Goal: Book appointment/travel/reservation

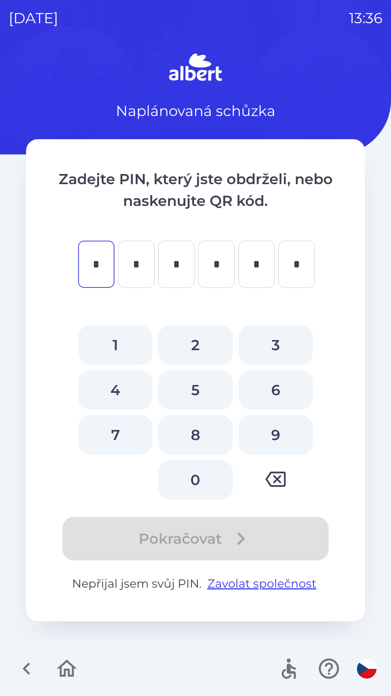
click at [26, 659] on icon "button" at bounding box center [26, 668] width 24 height 24
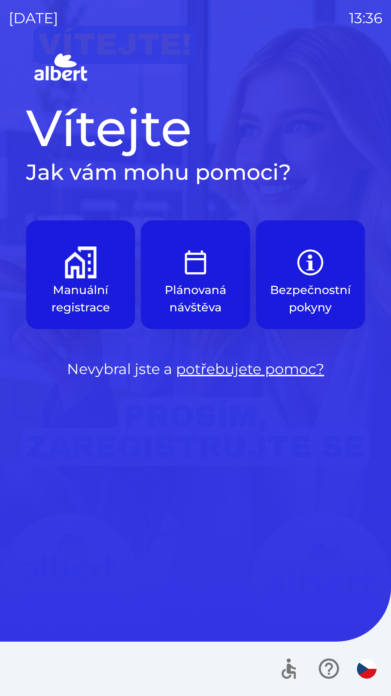
click at [71, 274] on img "button" at bounding box center [81, 262] width 32 height 32
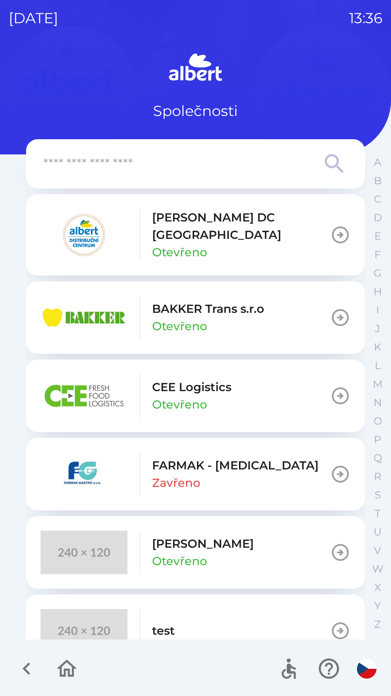
click at [189, 230] on p "[PERSON_NAME] DC [GEOGRAPHIC_DATA]" at bounding box center [241, 226] width 178 height 35
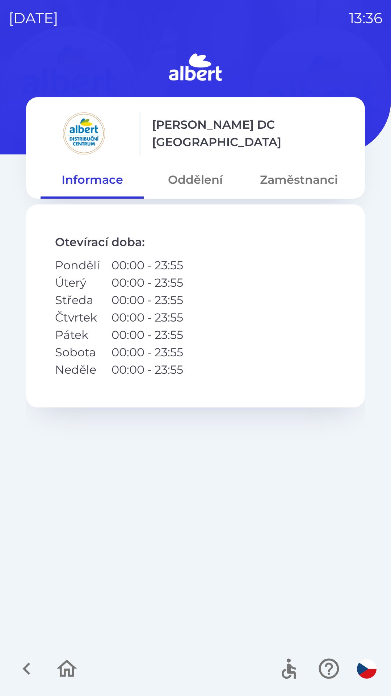
click at [190, 175] on button "Oddělení" at bounding box center [195, 180] width 103 height 26
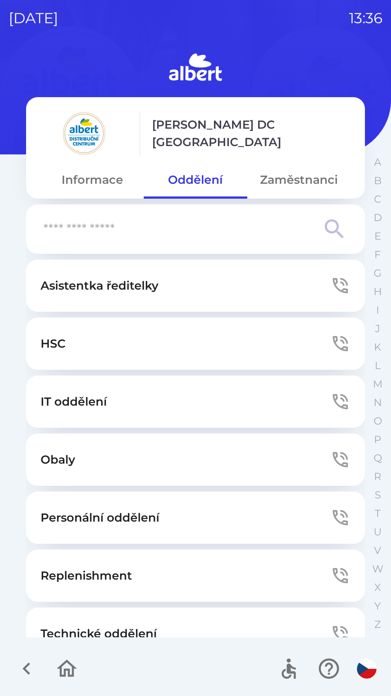
click at [88, 172] on button "Informace" at bounding box center [92, 180] width 103 height 26
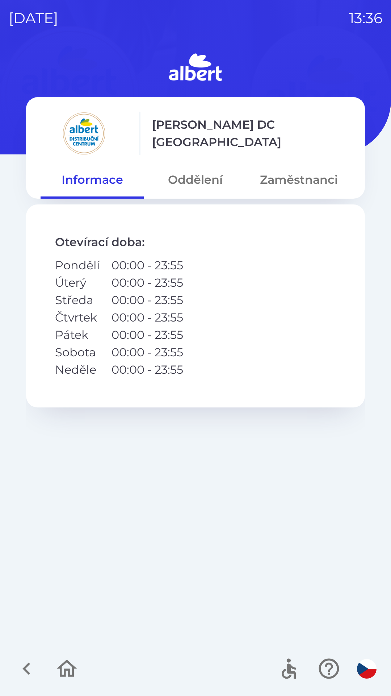
click at [287, 182] on button "Zaměstnanci" at bounding box center [298, 180] width 103 height 26
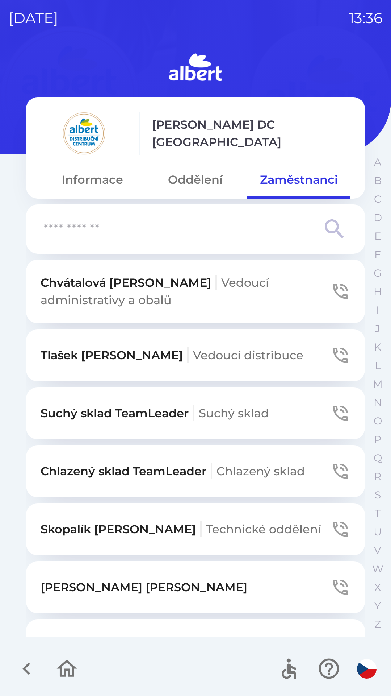
click at [102, 176] on button "Informace" at bounding box center [92, 180] width 103 height 26
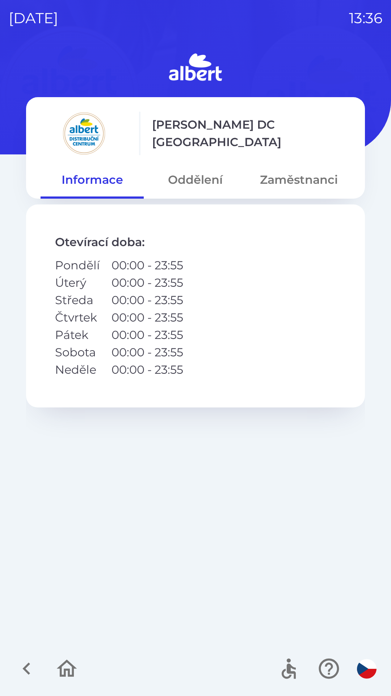
click at [198, 177] on button "Oddělení" at bounding box center [195, 180] width 103 height 26
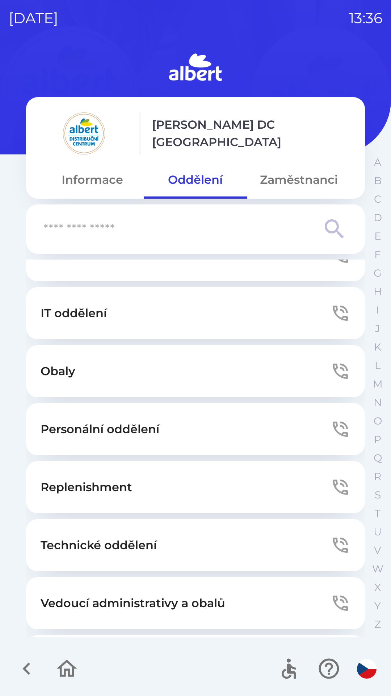
scroll to position [91, 0]
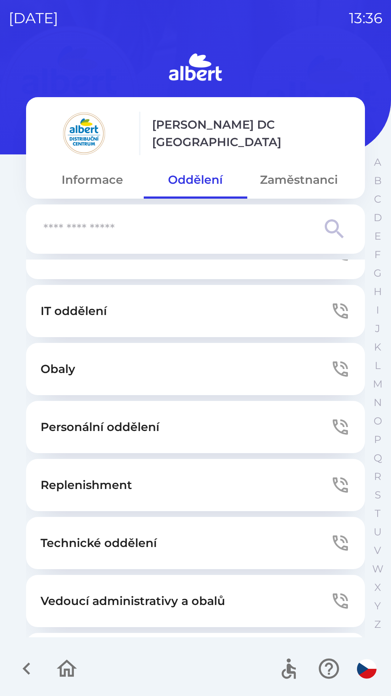
click at [94, 541] on p "Technické oddělení" at bounding box center [99, 542] width 116 height 17
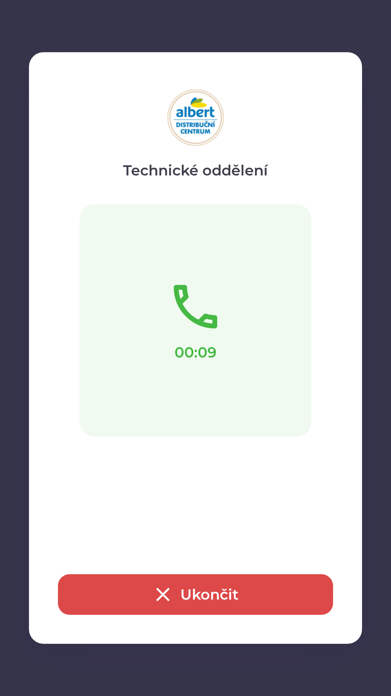
click at [186, 608] on button "Ukončit" at bounding box center [195, 594] width 275 height 41
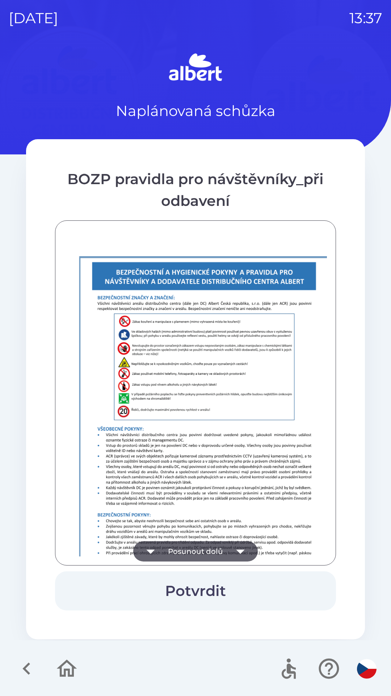
click at [196, 560] on button "Posunout dolů" at bounding box center [195, 551] width 125 height 20
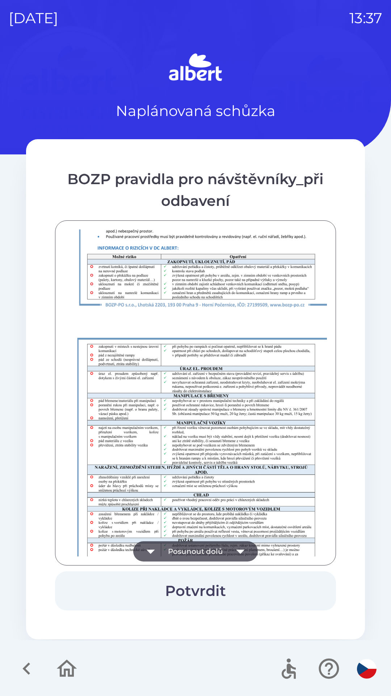
click at [212, 550] on button "Posunout dolů" at bounding box center [195, 551] width 125 height 20
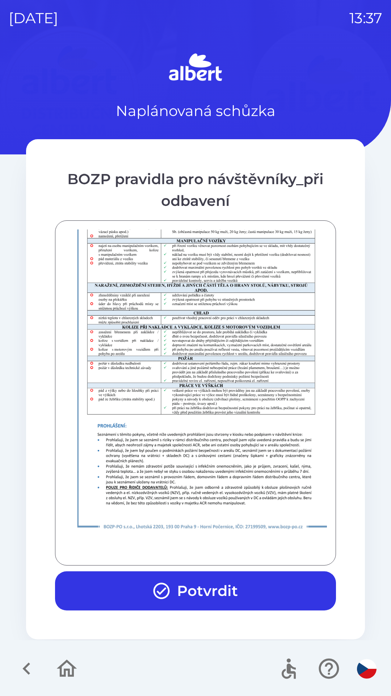
click at [197, 587] on button "Potvrdit" at bounding box center [195, 590] width 281 height 39
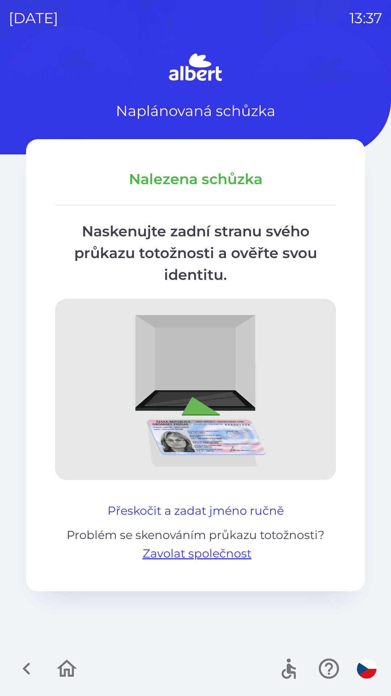
click at [190, 510] on button "Přeskočit a zadat jméno ručně" at bounding box center [196, 510] width 182 height 17
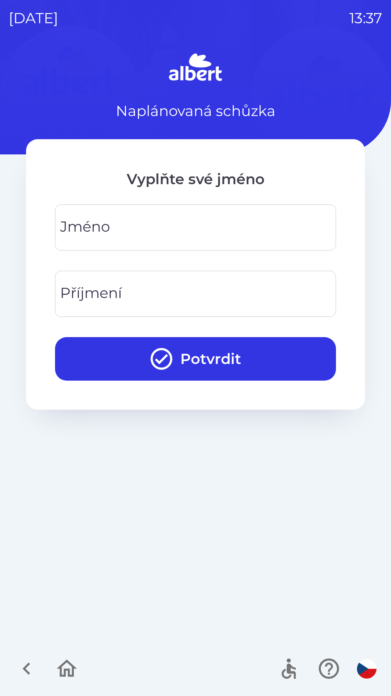
click at [118, 224] on input "Jméno" at bounding box center [196, 227] width 264 height 29
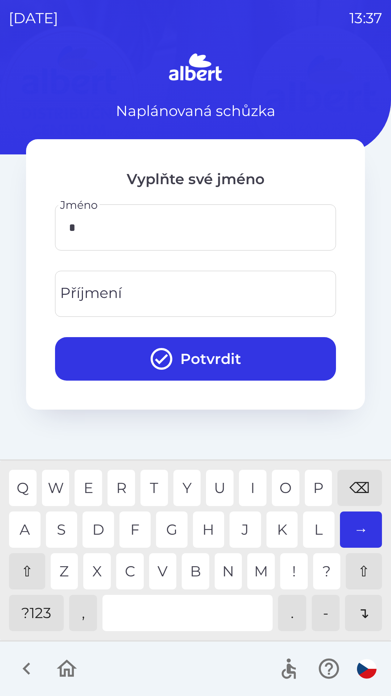
click at [285, 483] on div "O" at bounding box center [286, 488] width 28 height 36
click at [236, 555] on div "N" at bounding box center [229, 571] width 28 height 36
click at [124, 490] on div "R" at bounding box center [122, 488] width 28 height 36
type input "******"
click at [167, 295] on input "Příjmení" at bounding box center [196, 293] width 264 height 29
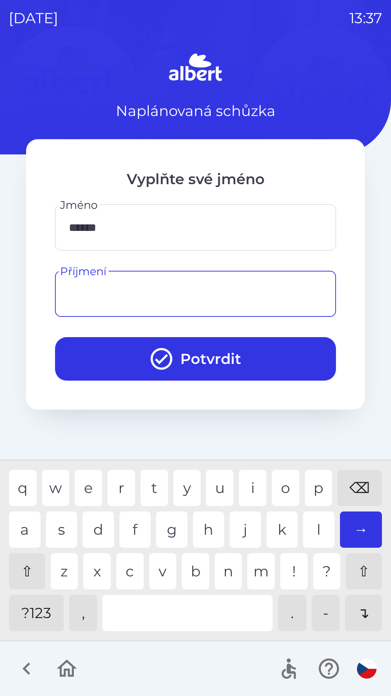
type input "*"
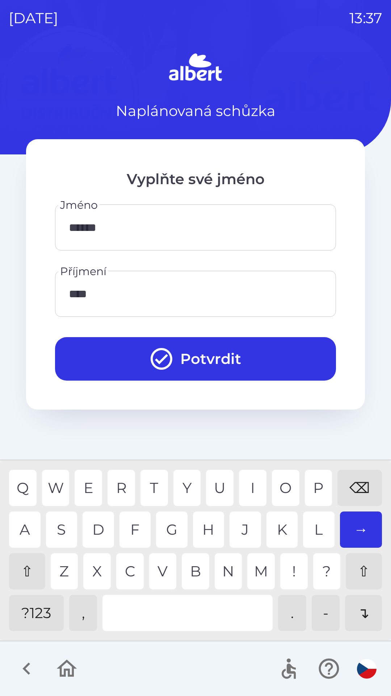
click at [64, 563] on div "Z" at bounding box center [65, 571] width 28 height 36
click at [96, 487] on div "E" at bounding box center [89, 488] width 28 height 36
type input "******"
click at [279, 524] on div "K" at bounding box center [283, 529] width 32 height 36
click at [200, 353] on button "Potvrdit" at bounding box center [195, 358] width 281 height 43
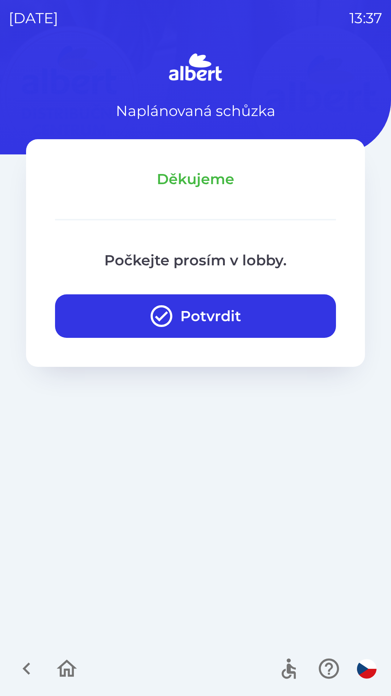
click at [221, 295] on button "Potvrdit" at bounding box center [195, 315] width 281 height 43
